Goal: Communication & Community: Answer question/provide support

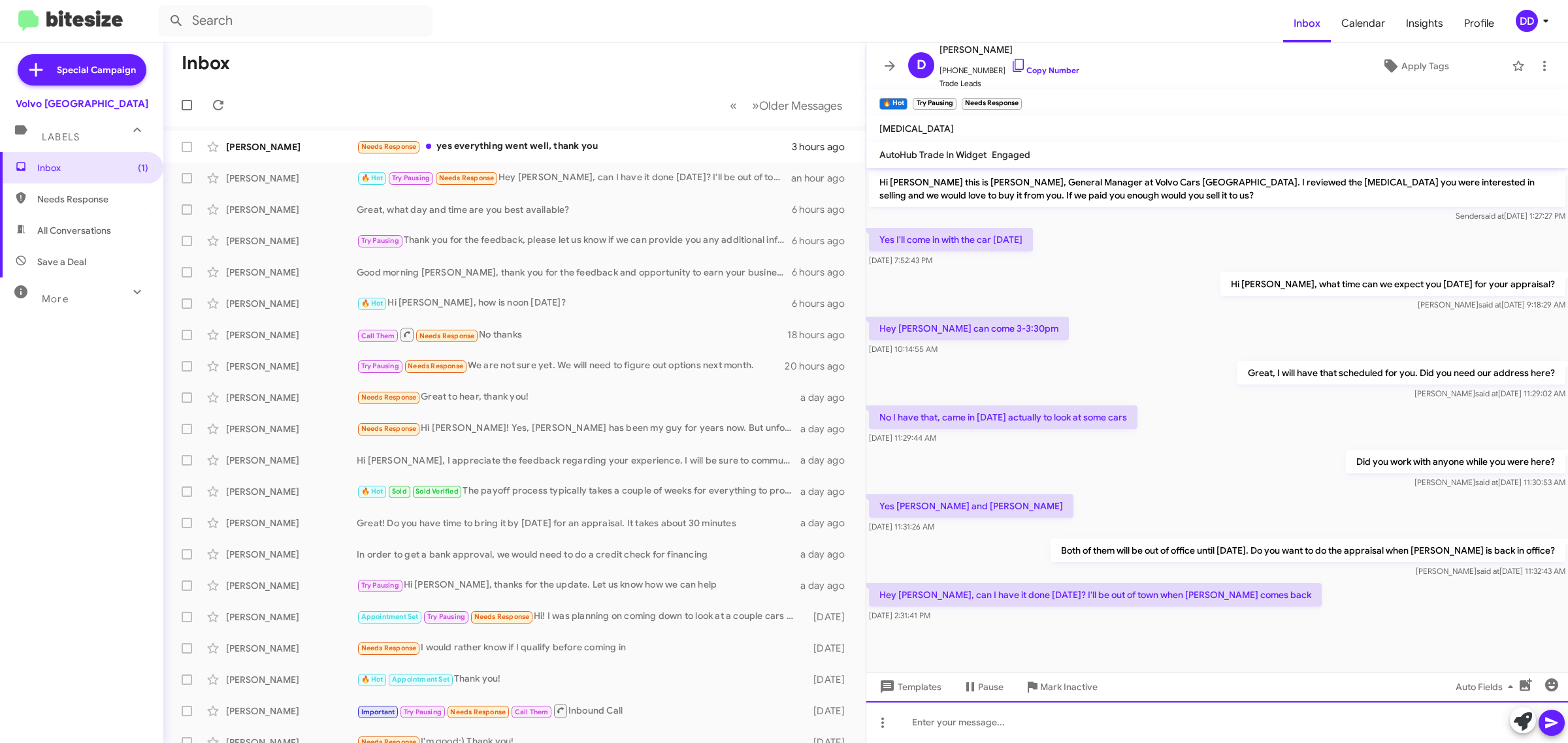
click at [1167, 728] on div at bounding box center [1217, 722] width 702 height 42
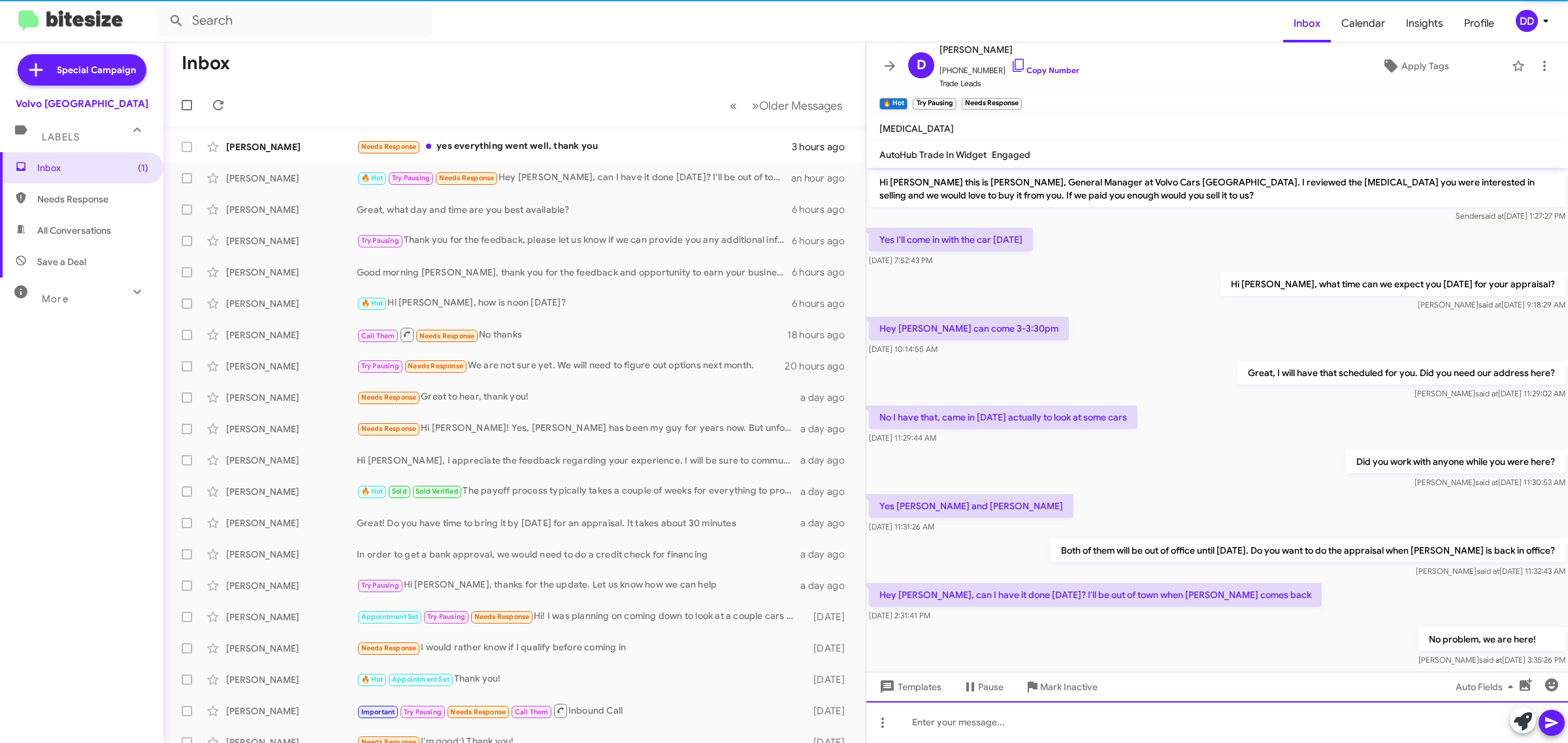
scroll to position [31, 0]
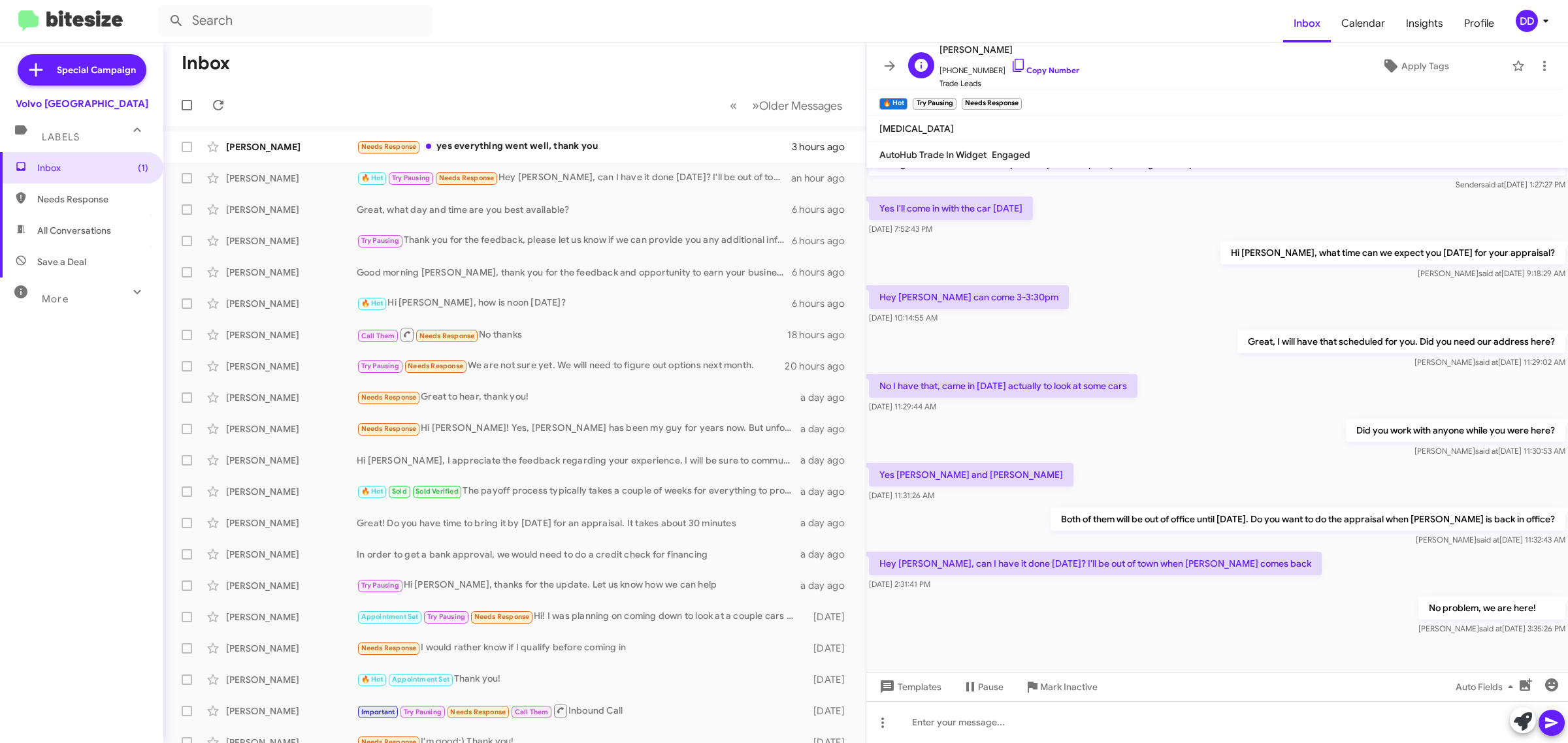
click at [1058, 66] on span "[PHONE_NUMBER] Copy Number" at bounding box center [1009, 67] width 140 height 20
click at [1045, 68] on link "Copy Number" at bounding box center [1044, 70] width 69 height 9
click at [569, 39] on mat-toolbar "Inbox Calendar Insights Profile DD" at bounding box center [784, 21] width 1568 height 42
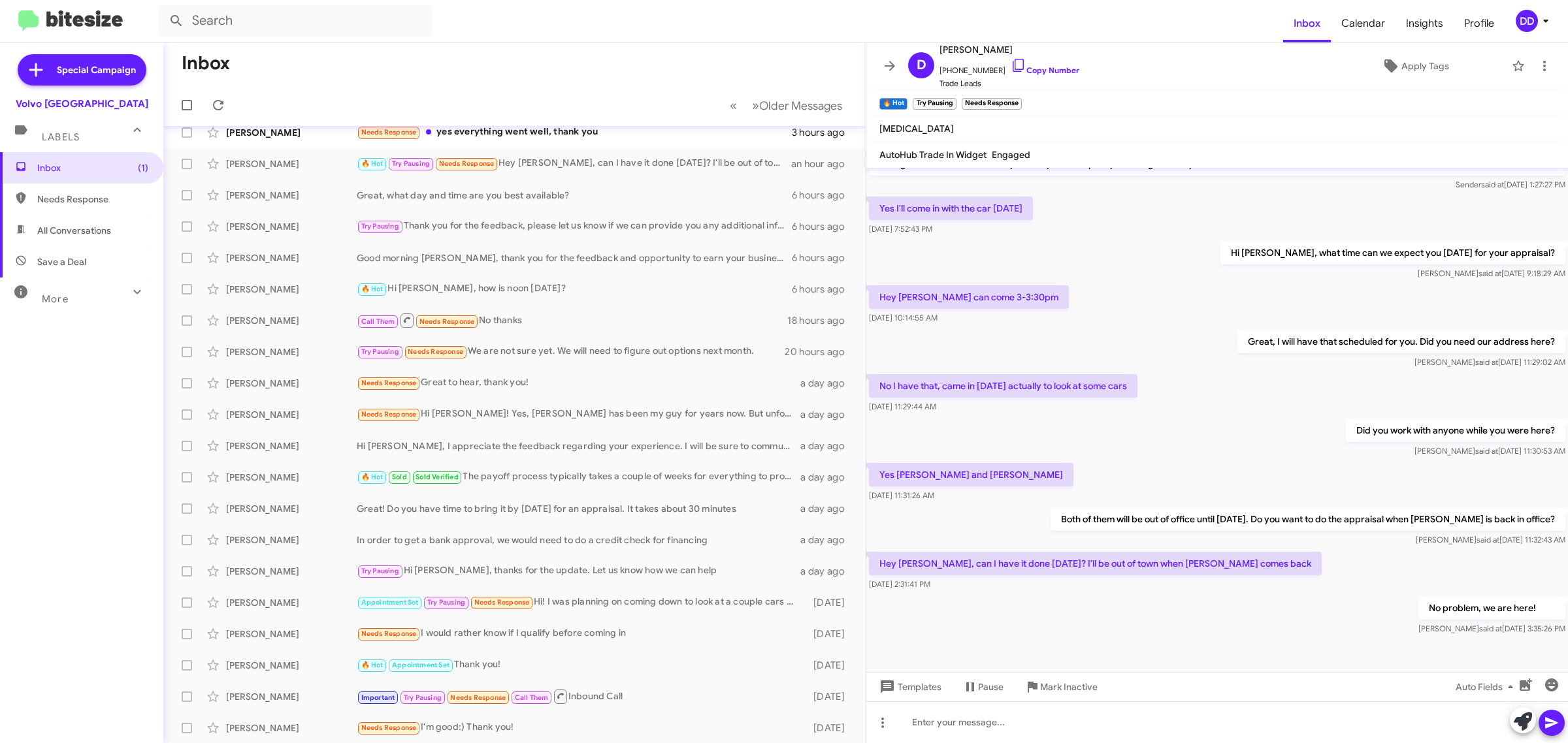
scroll to position [33, 0]
click at [1074, 725] on div at bounding box center [1217, 722] width 702 height 42
click at [1101, 627] on div "No problem, we are here! Daniesha said at Sep 10, 2025, 3:35:26 PM" at bounding box center [1217, 614] width 702 height 44
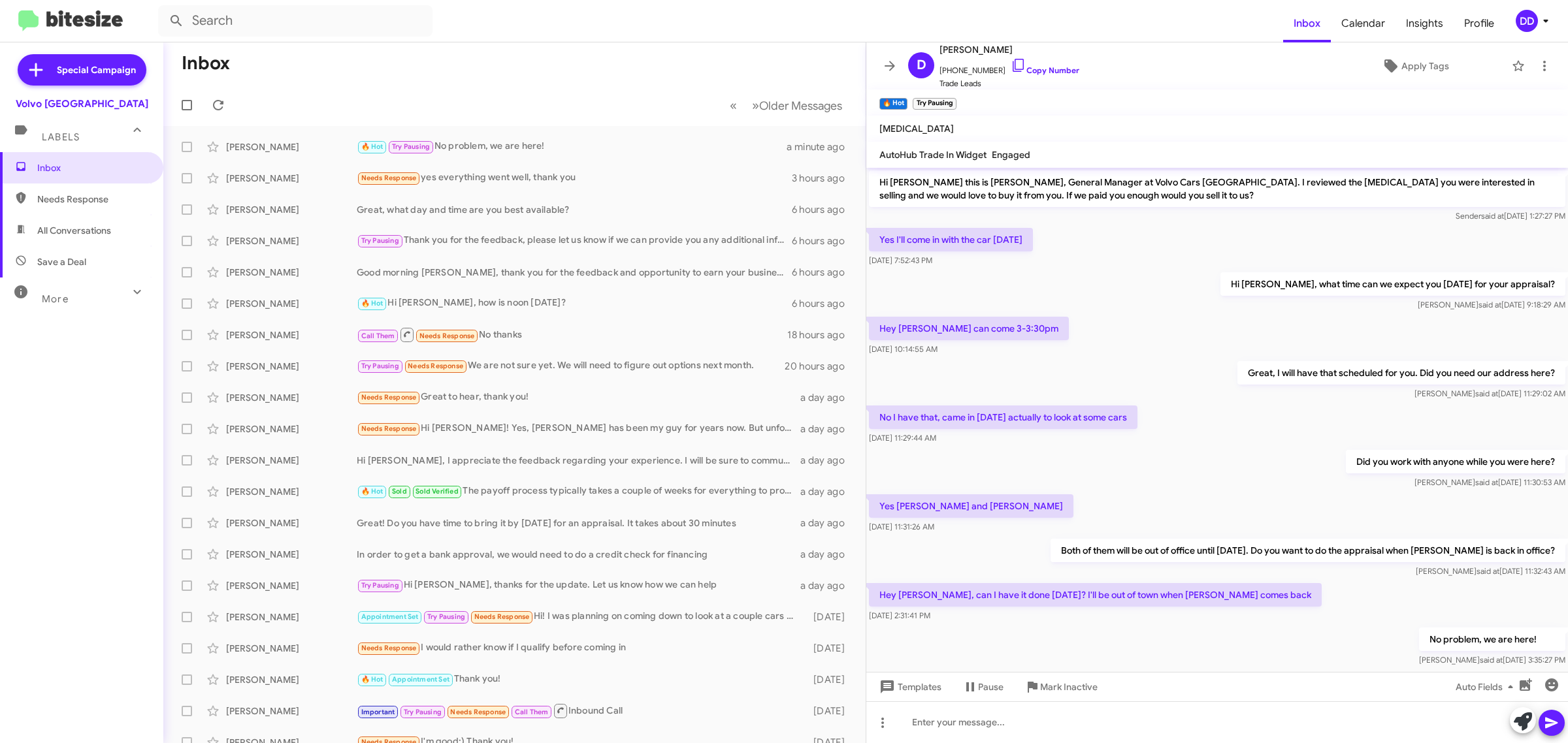
click at [343, 50] on mat-toolbar-row "Inbox" at bounding box center [514, 63] width 702 height 42
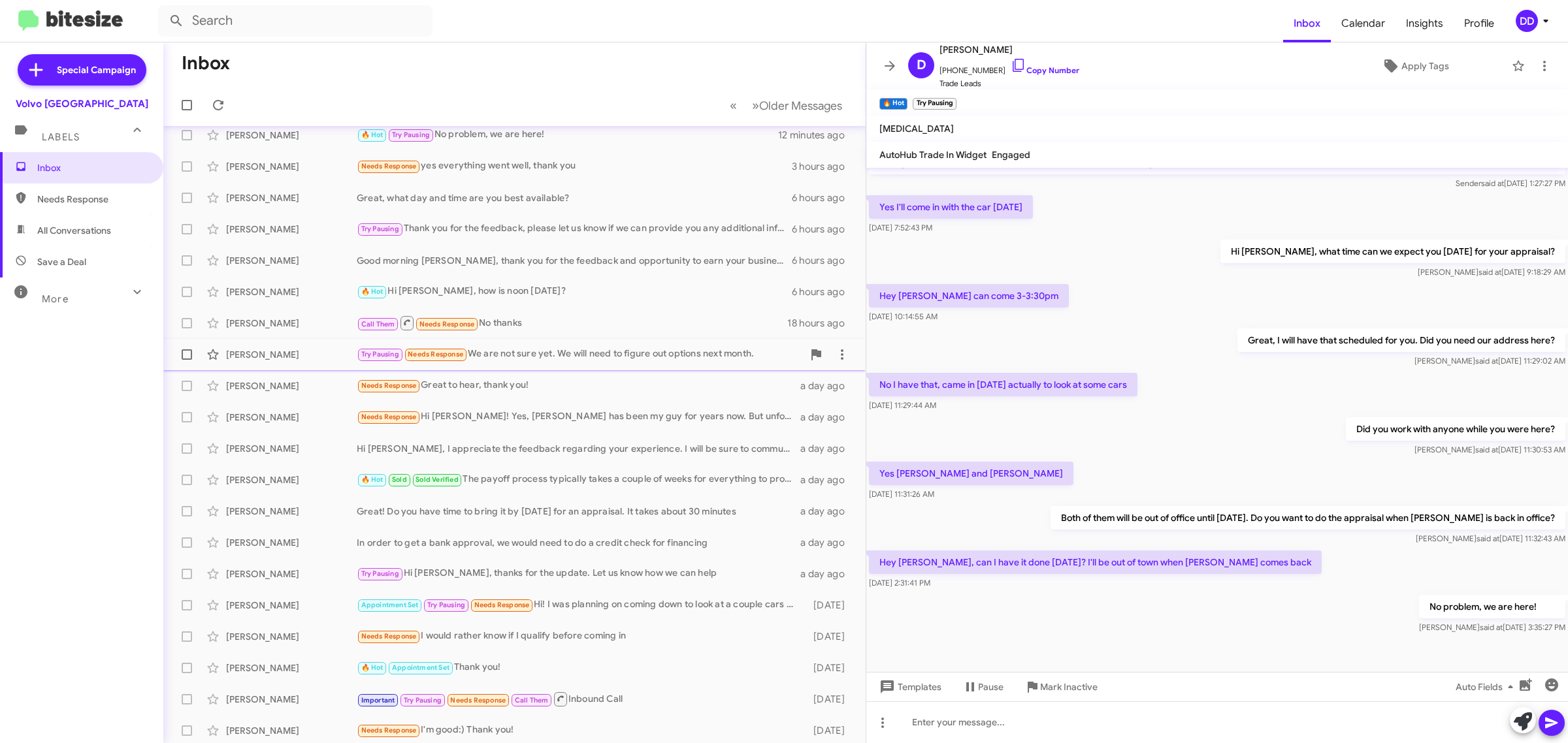
scroll to position [14, 0]
click at [558, 281] on div "🔥 Hot Hi [PERSON_NAME], how is noon [DATE]?" at bounding box center [580, 289] width 447 height 15
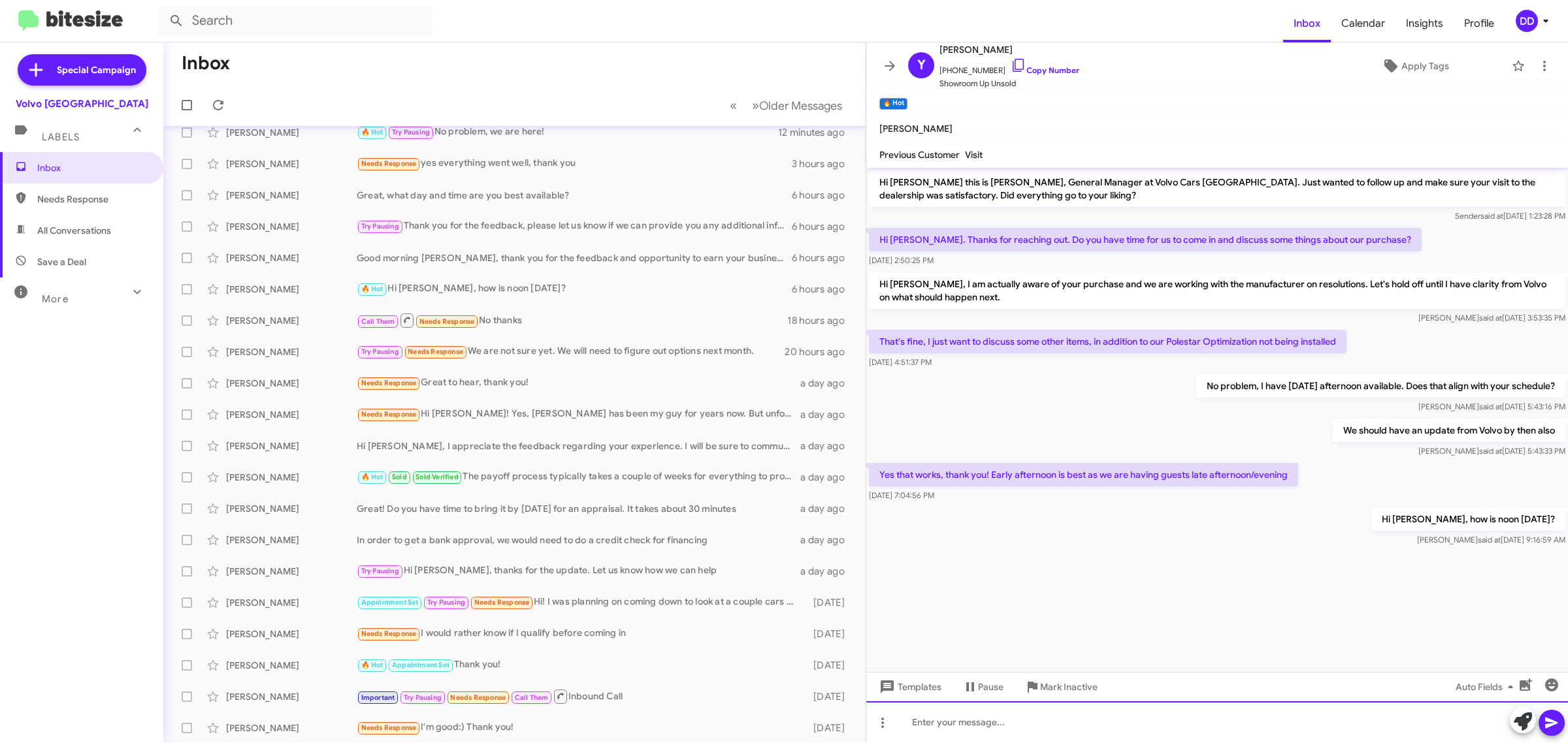
click at [1105, 735] on div at bounding box center [1217, 722] width 702 height 42
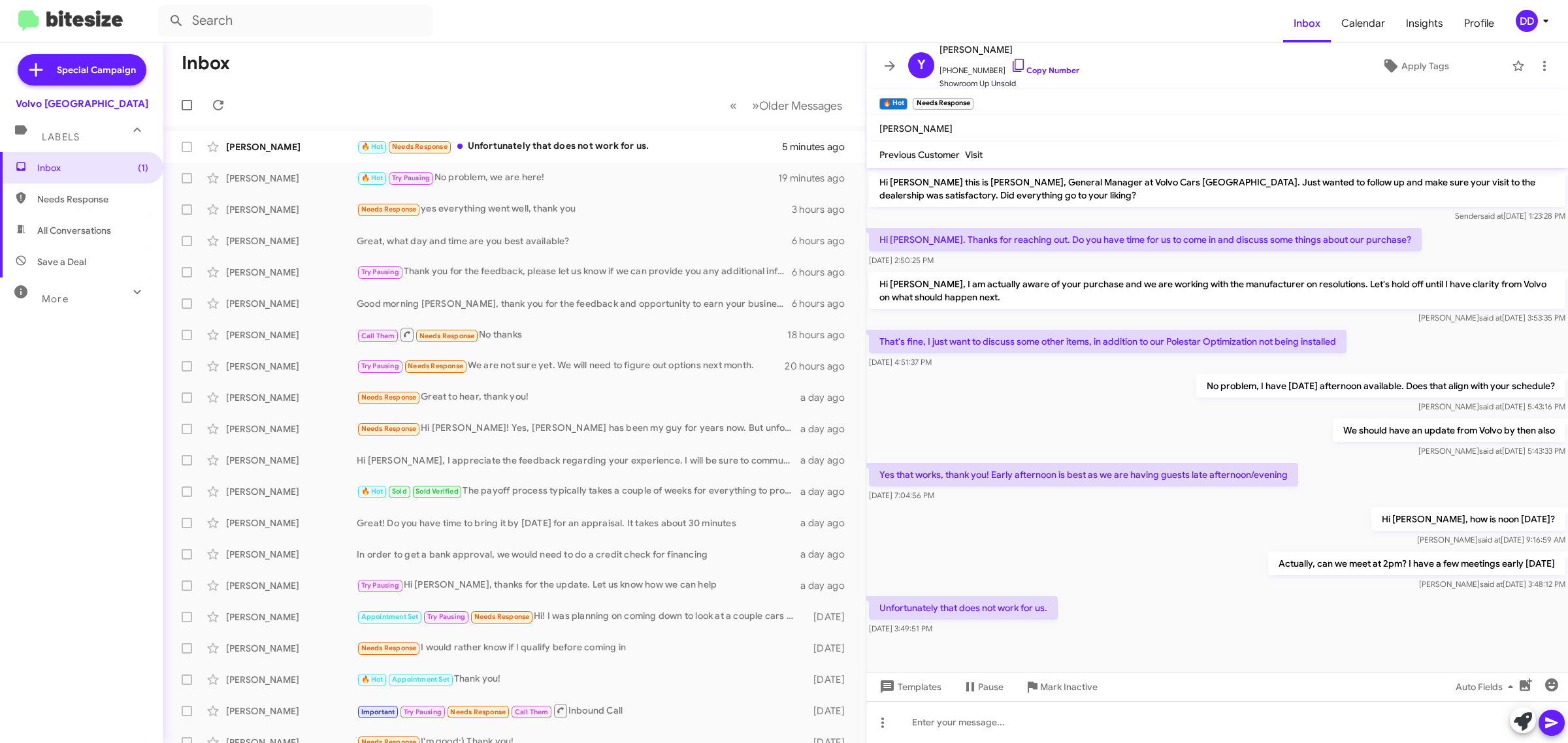
click at [582, 69] on mat-toolbar-row "Inbox" at bounding box center [514, 63] width 702 height 42
click at [562, 60] on mat-toolbar-row "Inbox" at bounding box center [514, 63] width 702 height 42
click at [1231, 735] on div at bounding box center [1217, 722] width 702 height 42
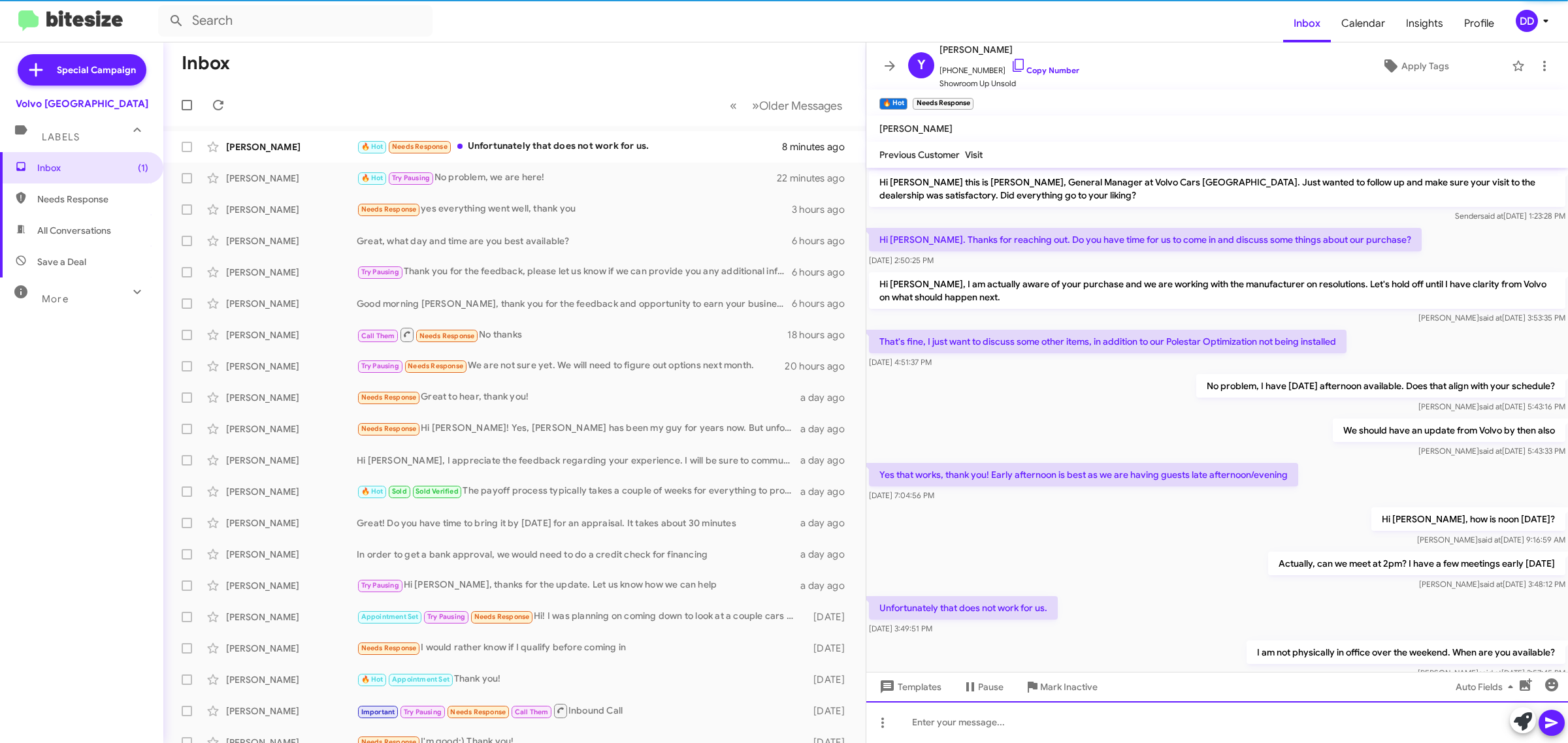
scroll to position [44, 0]
